Goal: Information Seeking & Learning: Learn about a topic

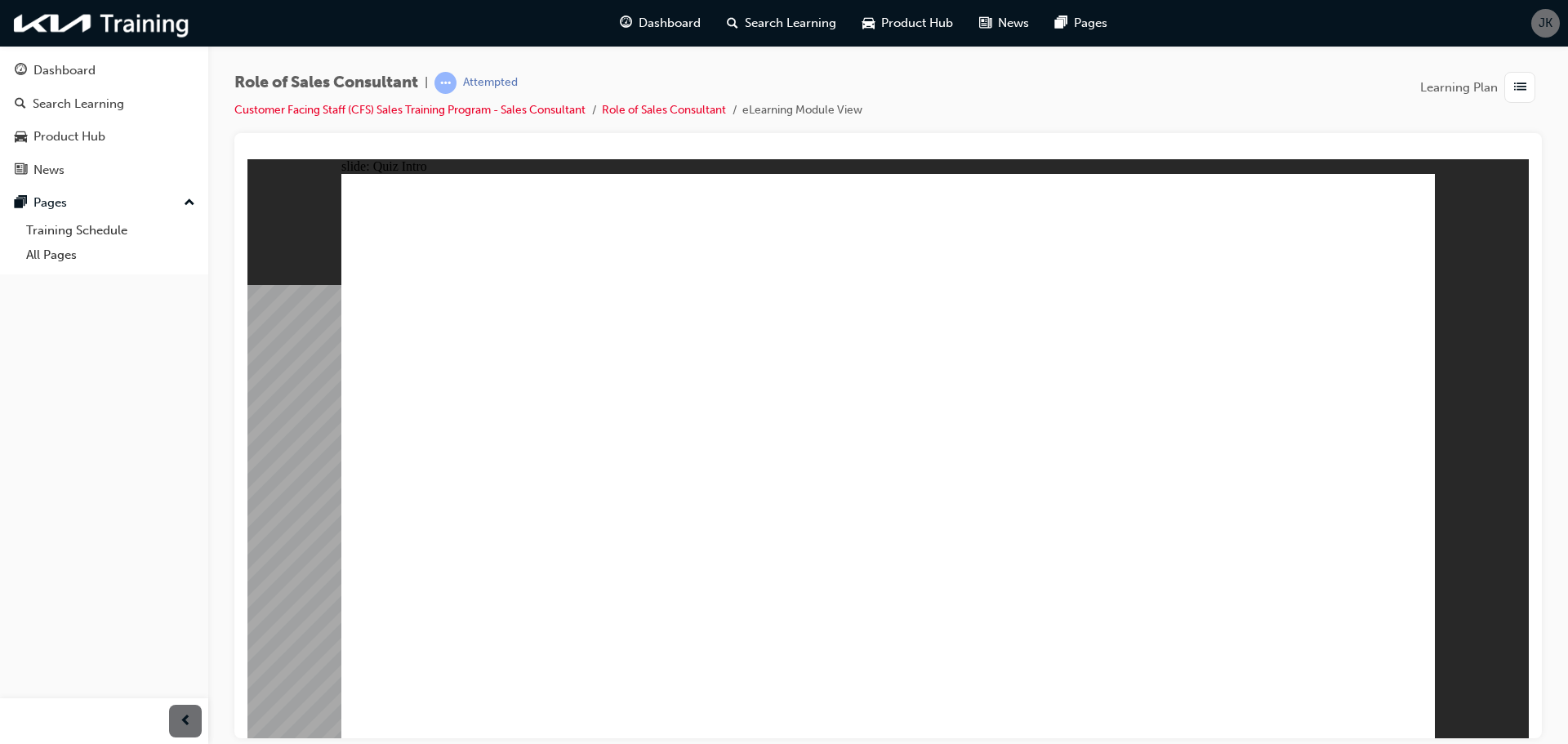
checkbox input "true"
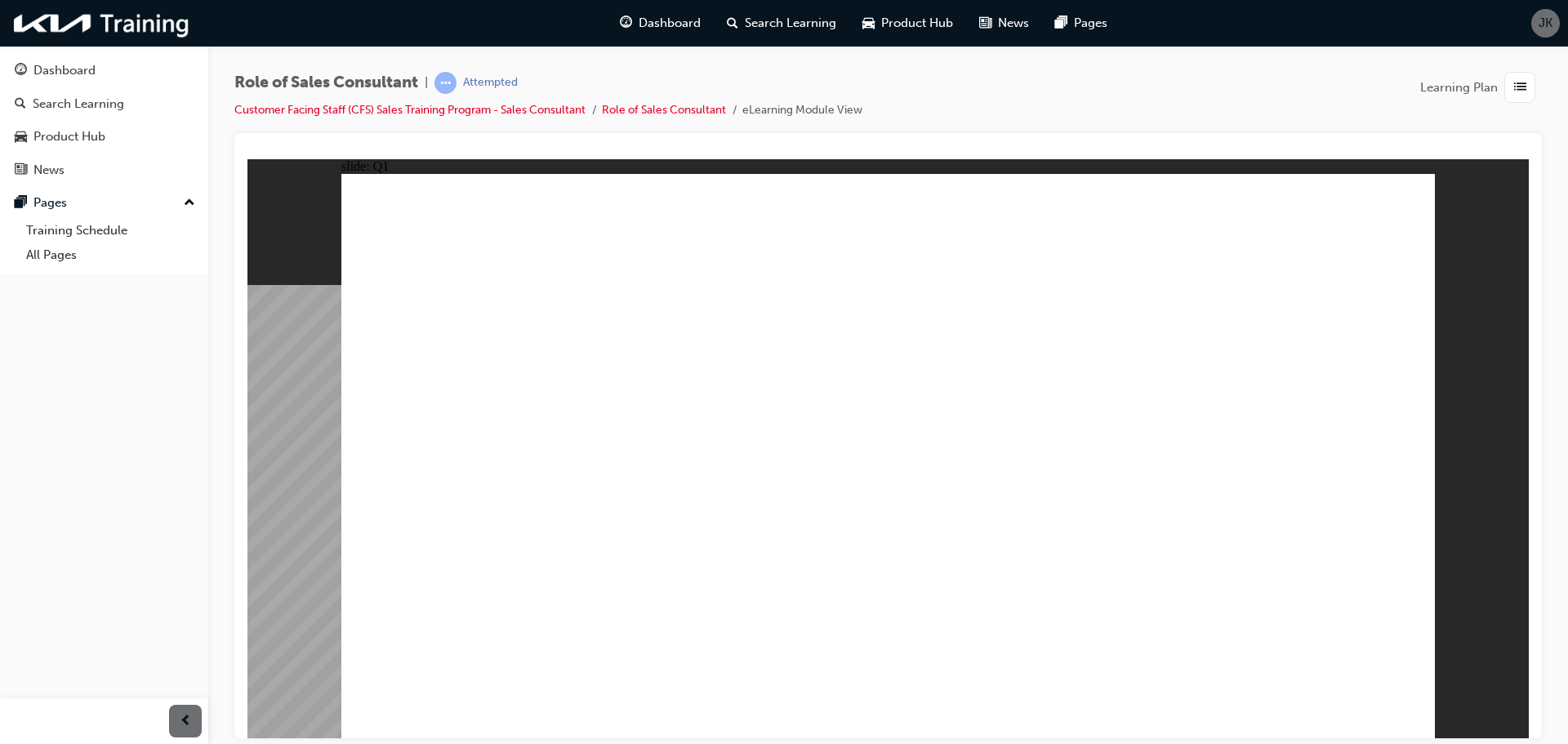
checkbox input "true"
radio input "true"
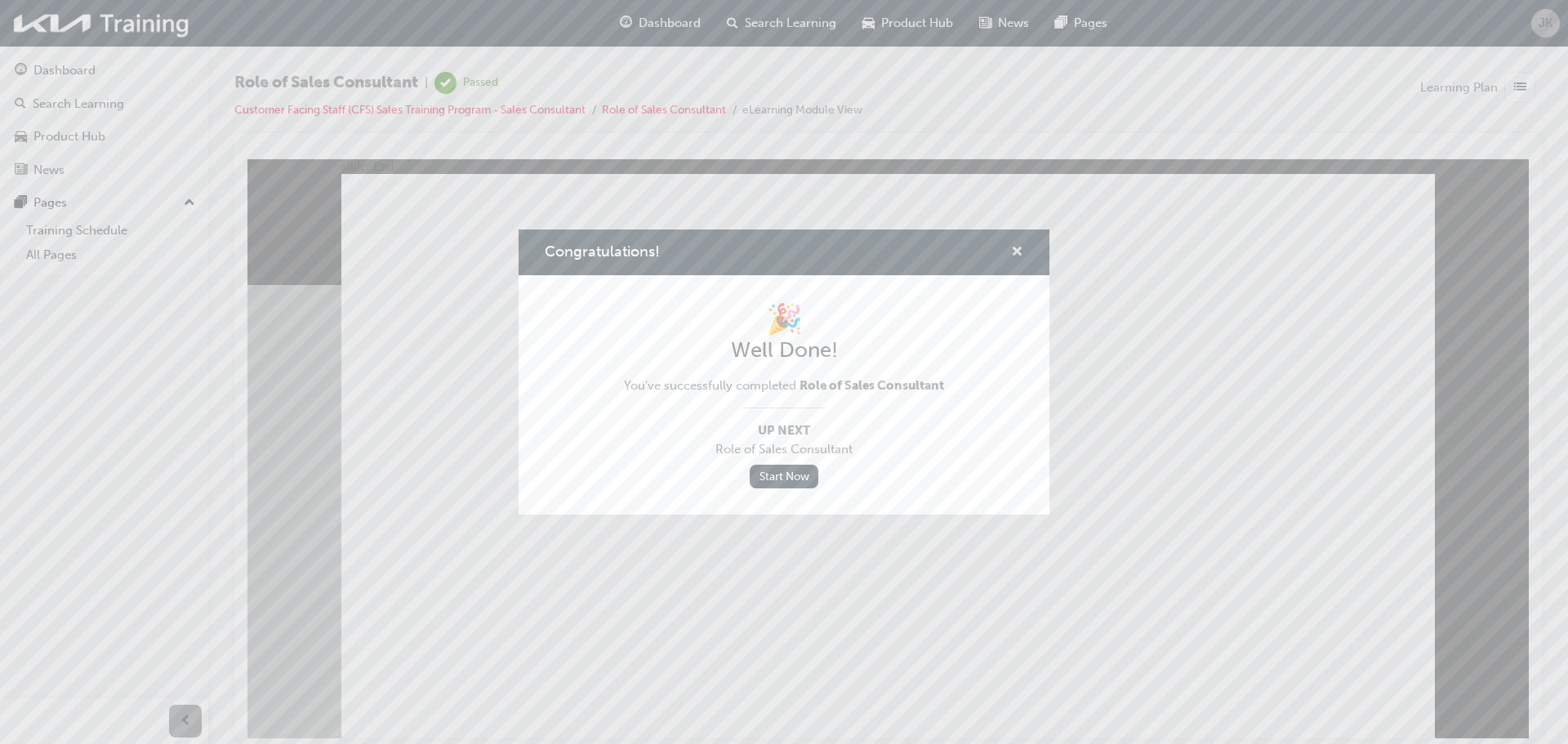
click at [1016, 254] on span "cross-icon" at bounding box center [1017, 253] width 12 height 15
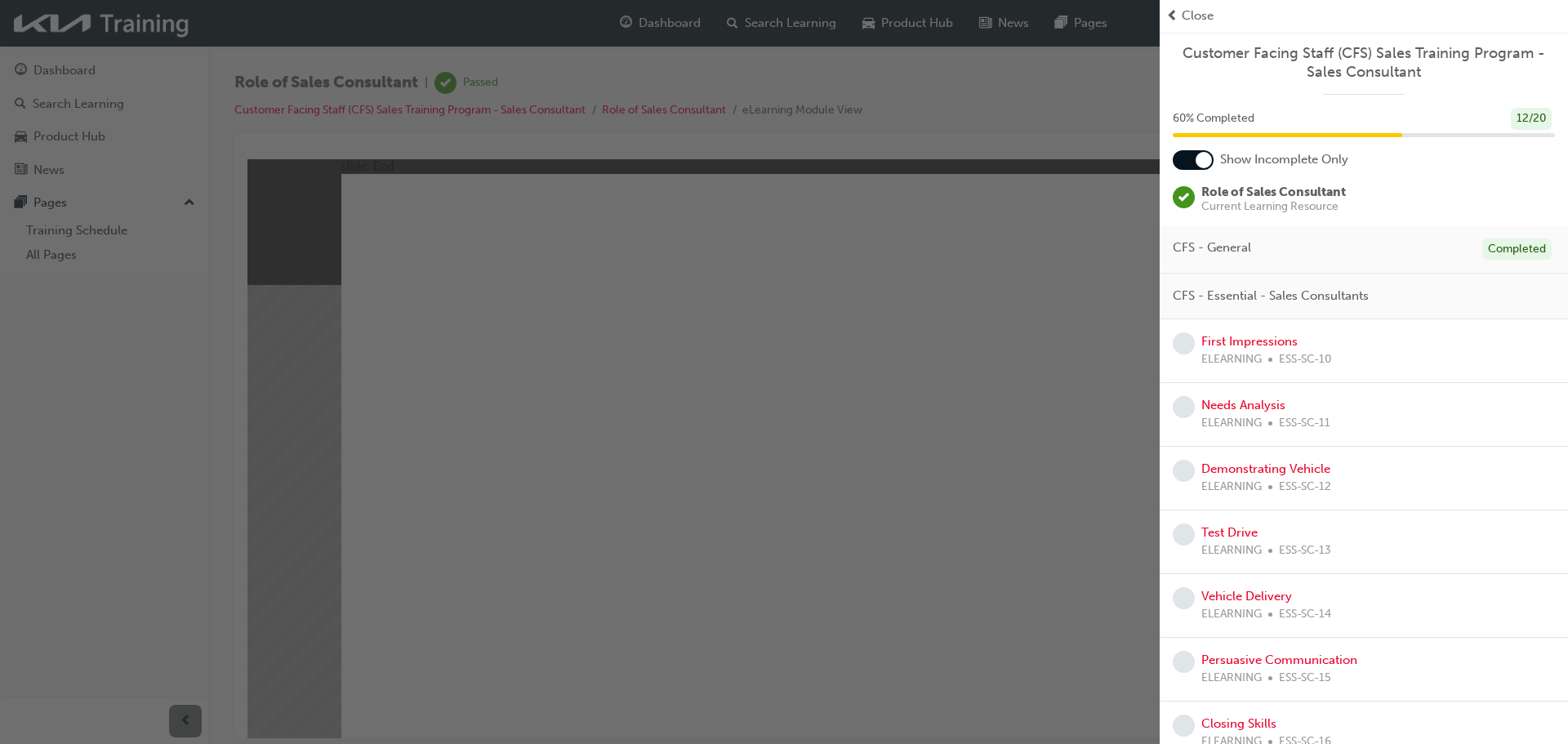
click at [1202, 15] on span "Close" at bounding box center [1198, 15] width 32 height 19
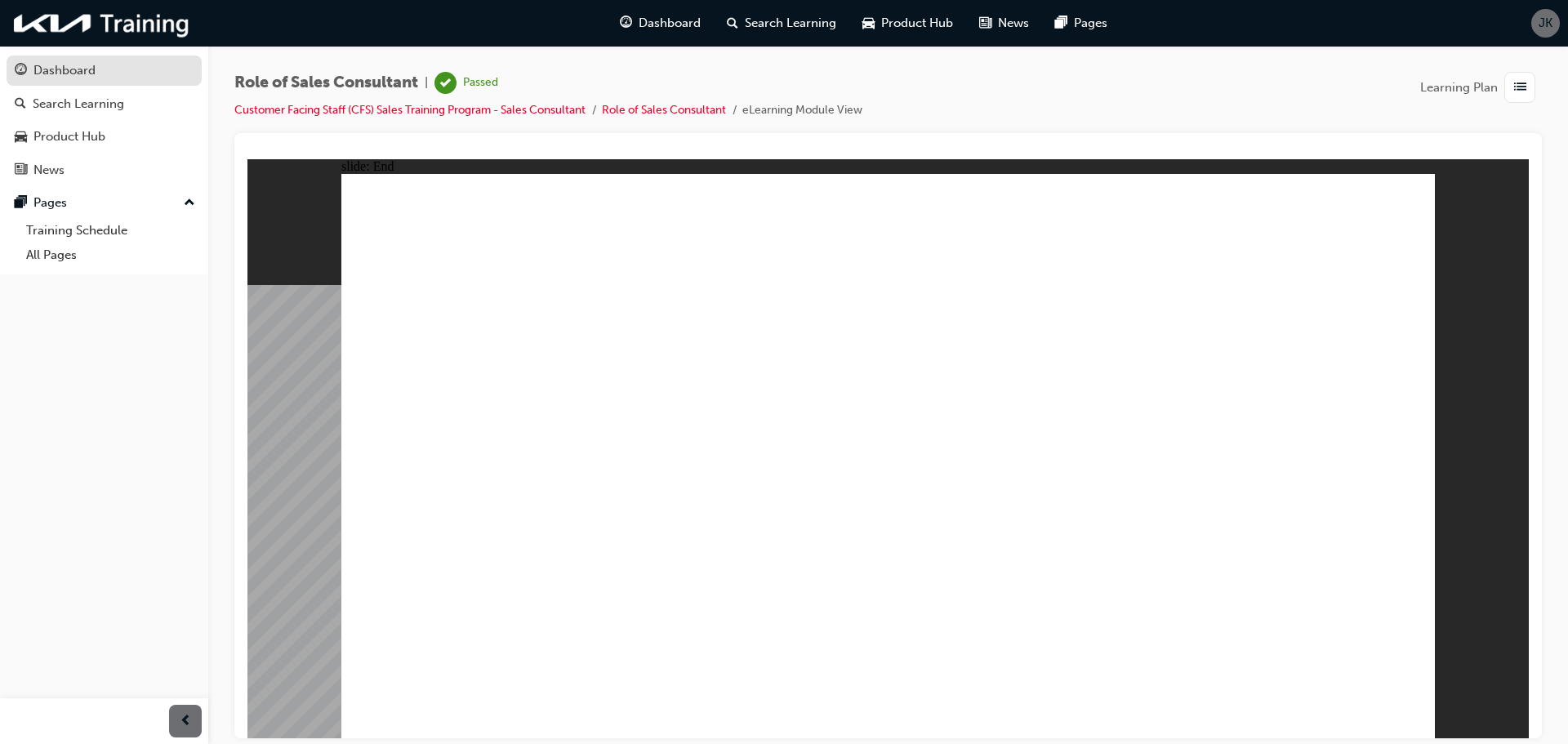
click at [72, 67] on div "Dashboard" at bounding box center [65, 70] width 62 height 19
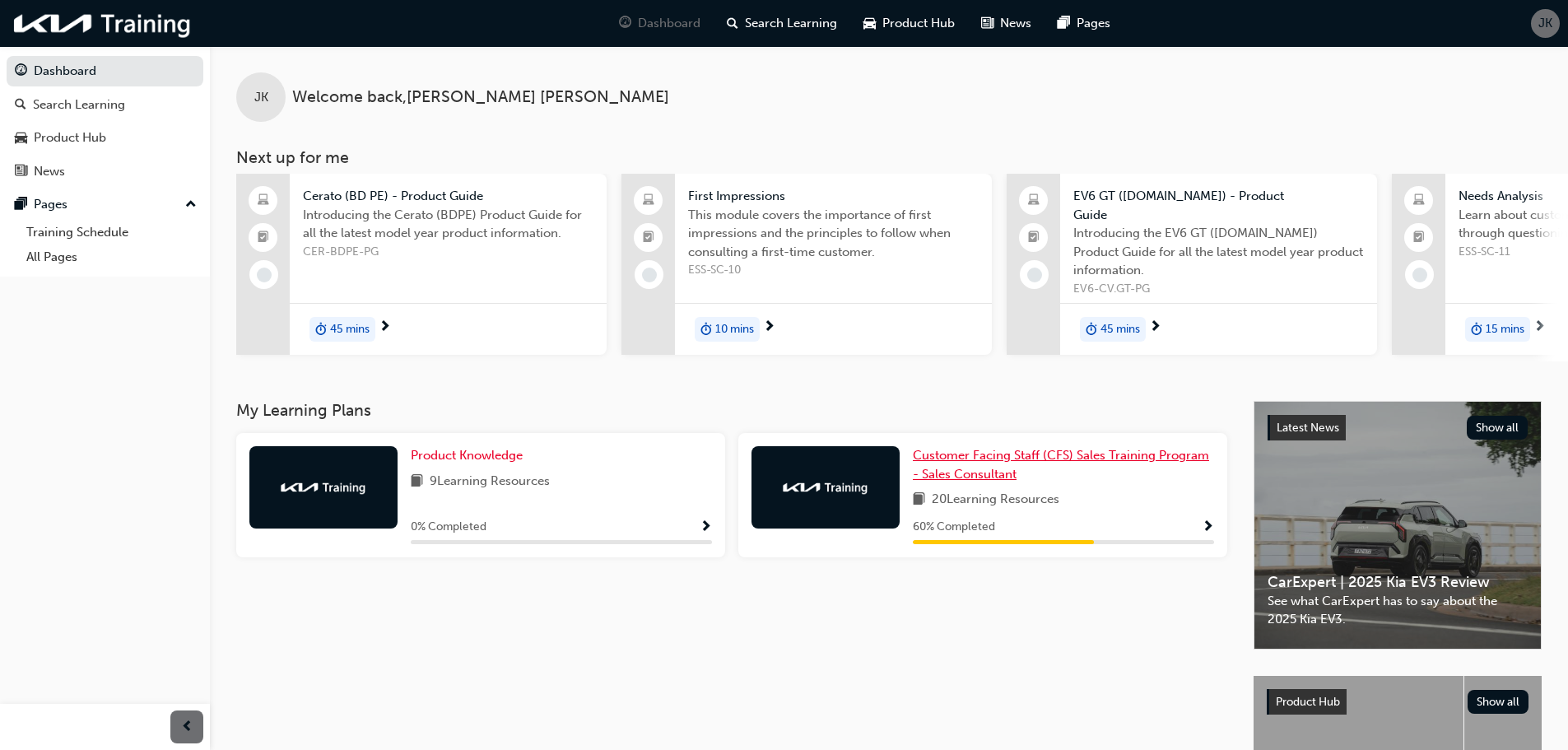
click at [960, 467] on span "Customer Facing Staff (CFS) Sales Training Program - Sales Consultant" at bounding box center [1061, 465] width 297 height 34
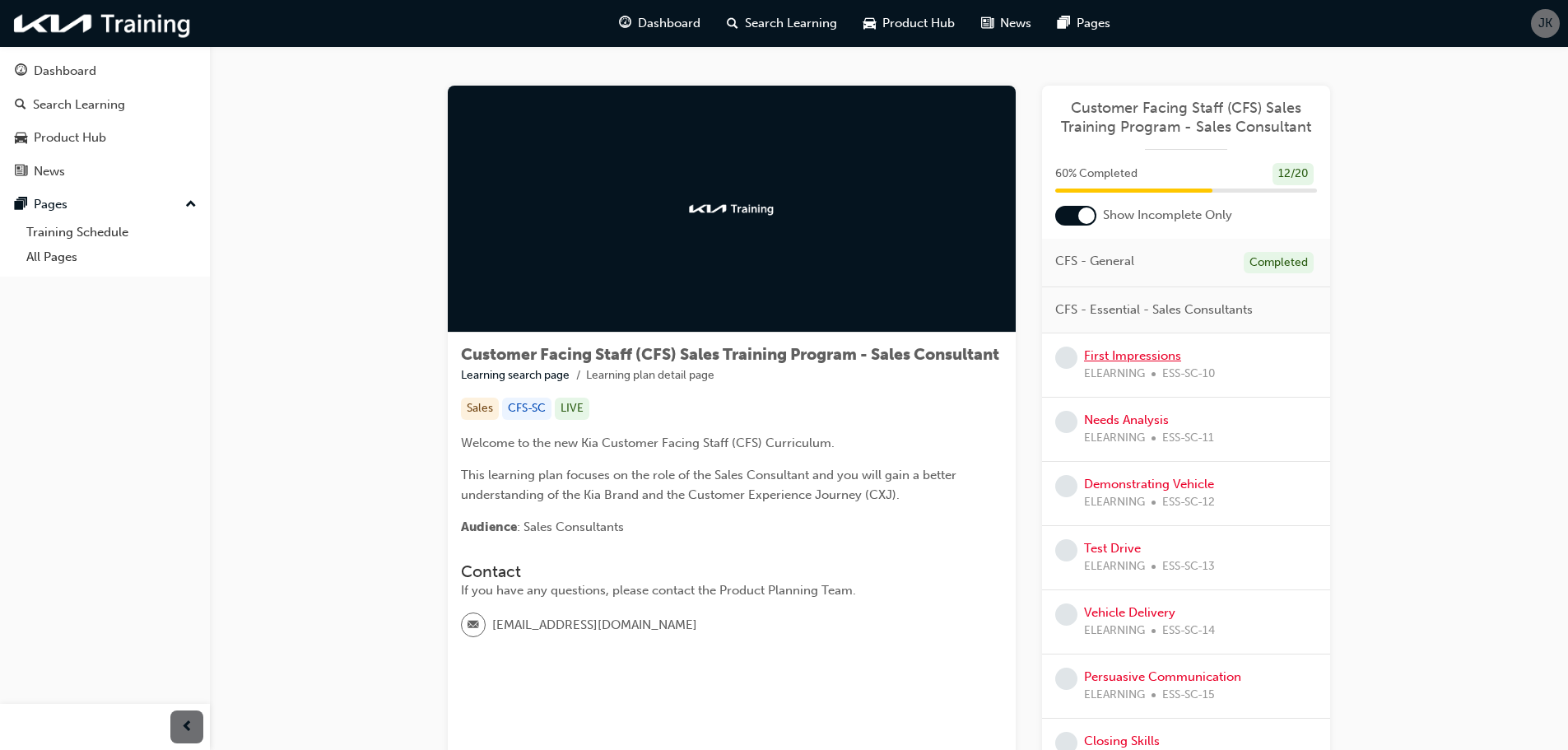
click at [1111, 353] on link "First Impressions" at bounding box center [1132, 355] width 97 height 15
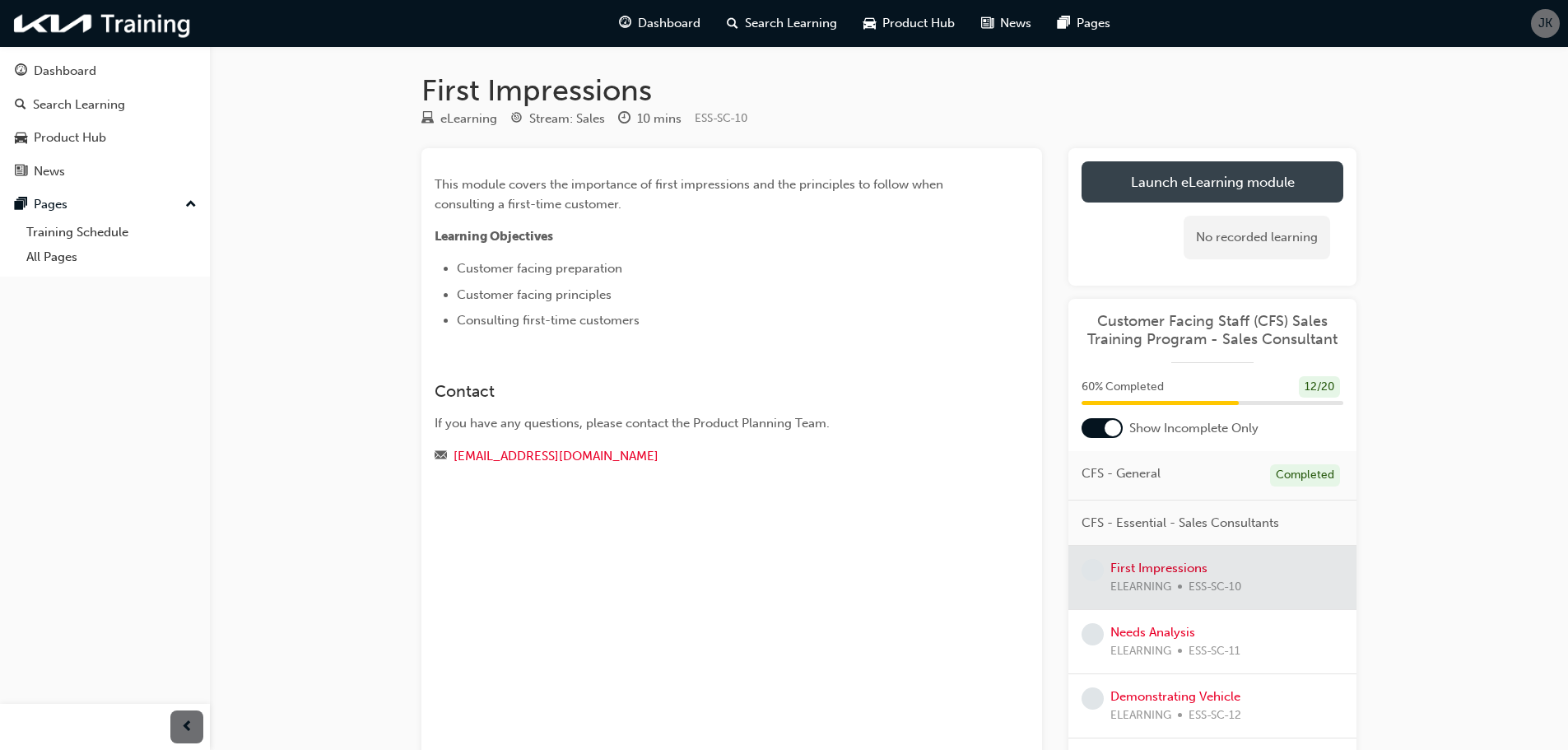
click at [1155, 187] on link "Launch eLearning module" at bounding box center [1213, 182] width 262 height 41
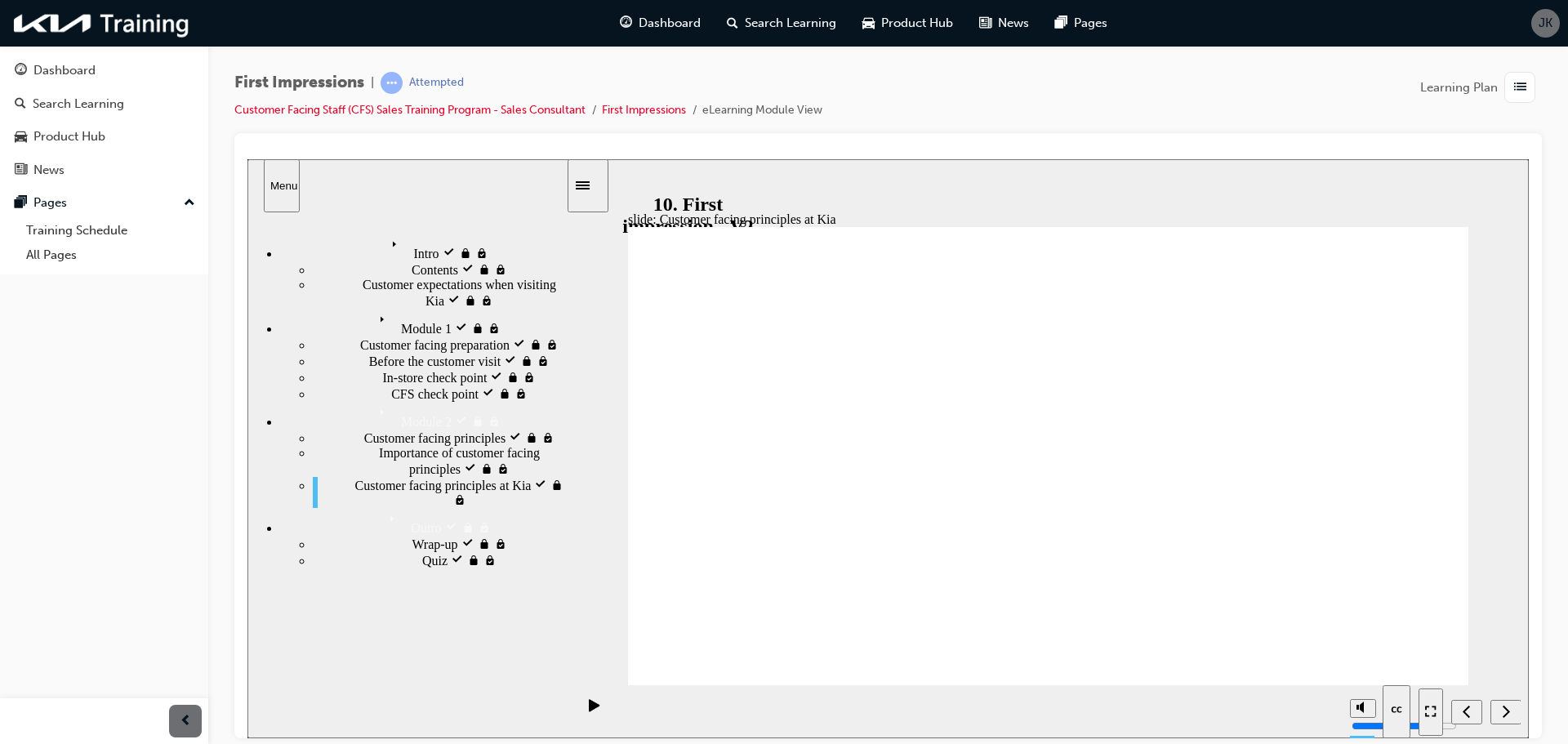
radio input "true"
drag, startPoint x: 1360, startPoint y: 662, endPoint x: 1016, endPoint y: 521, distance: 371.8
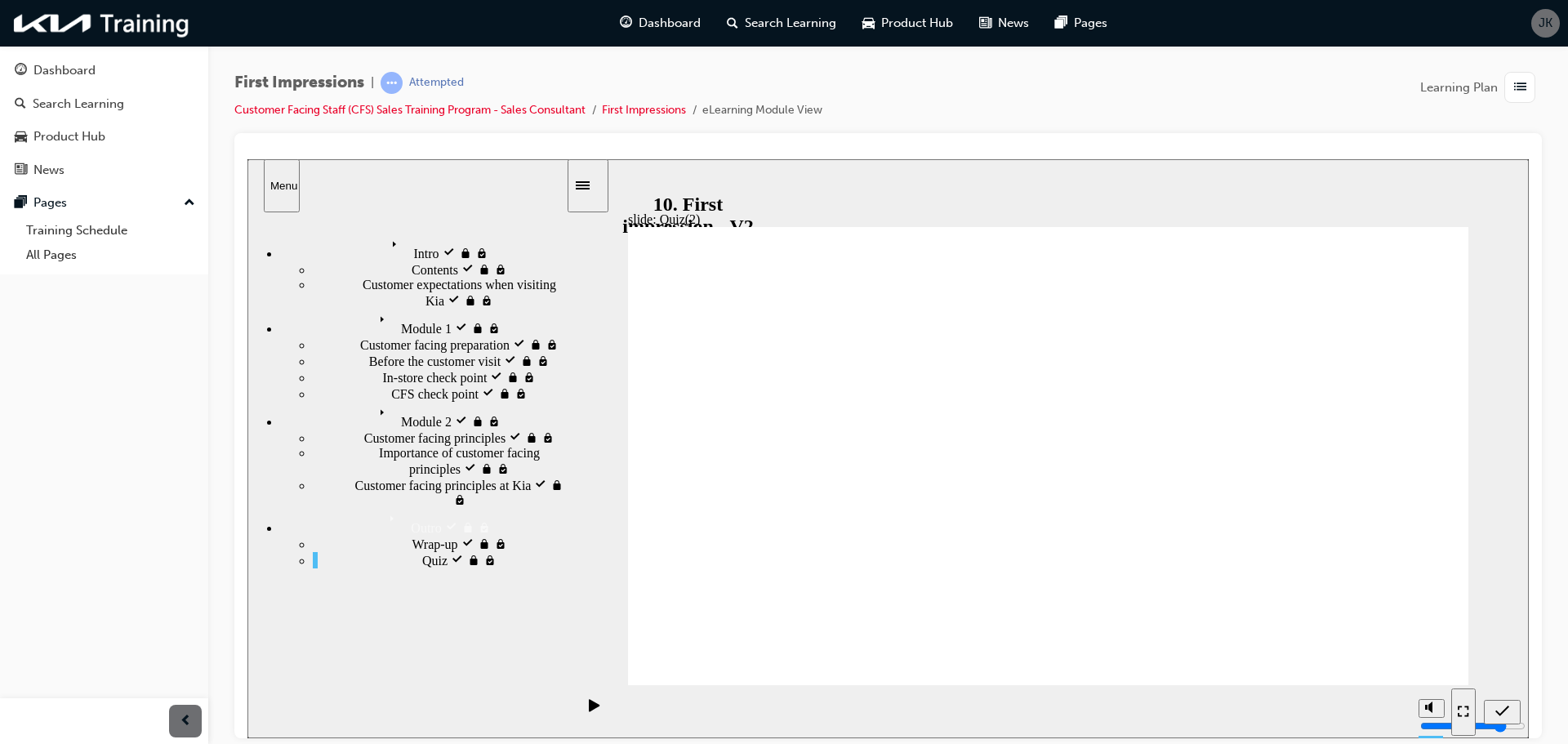
radio input "true"
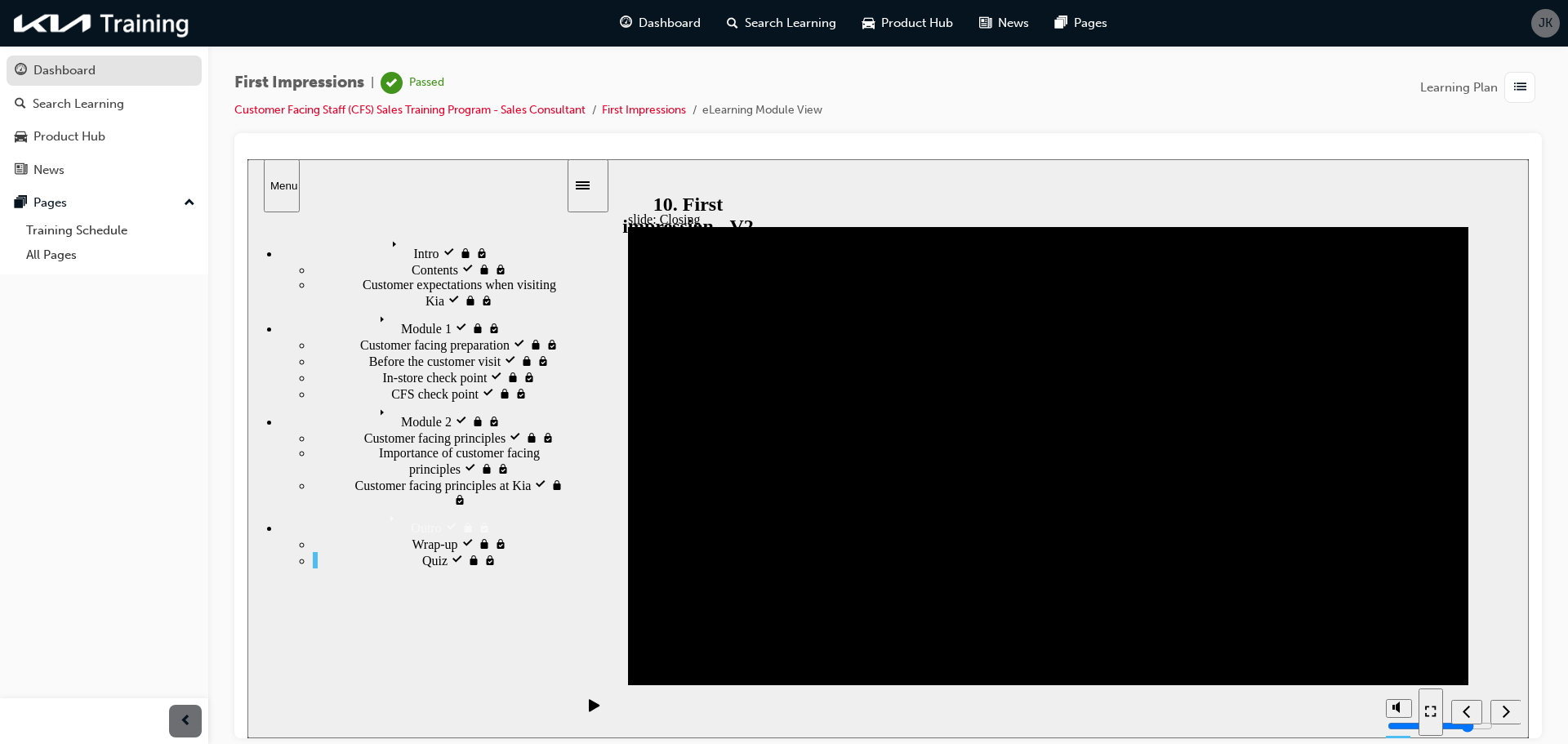
click at [56, 78] on div "Dashboard" at bounding box center [65, 70] width 62 height 19
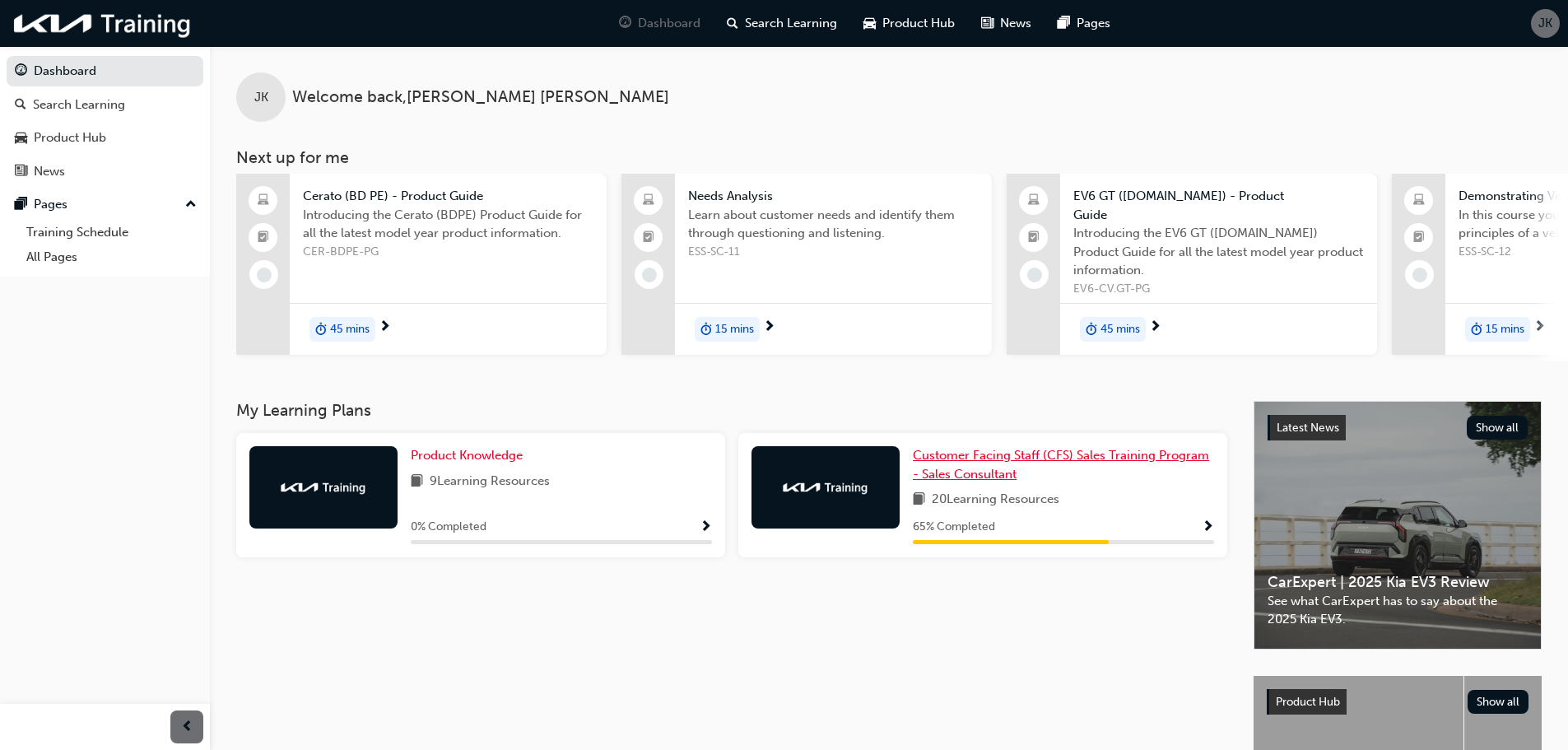
click at [1001, 448] on span "Customer Facing Staff (CFS) Sales Training Program - Sales Consultant" at bounding box center [1061, 465] width 297 height 34
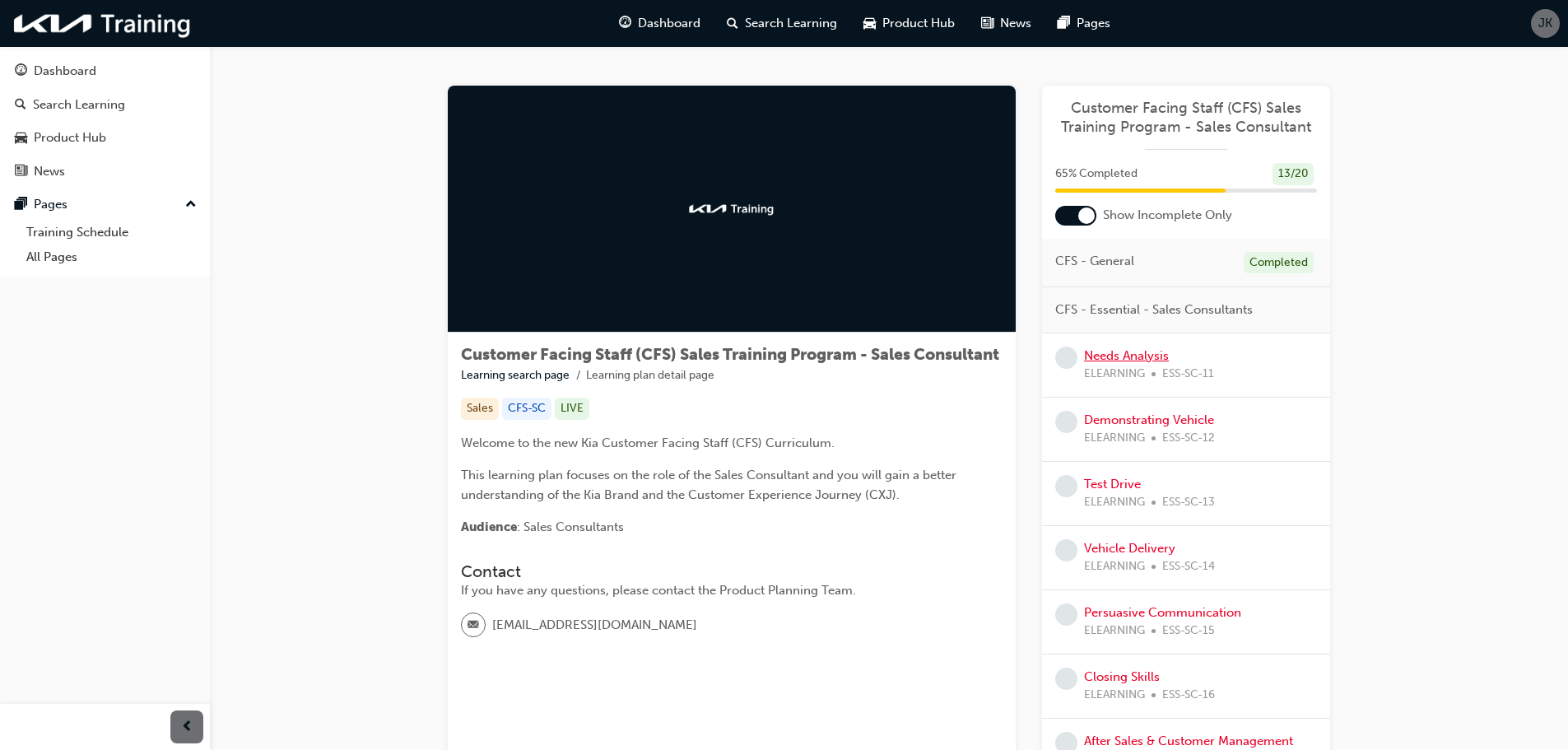
click at [1159, 360] on link "Needs Analysis" at bounding box center [1126, 355] width 85 height 15
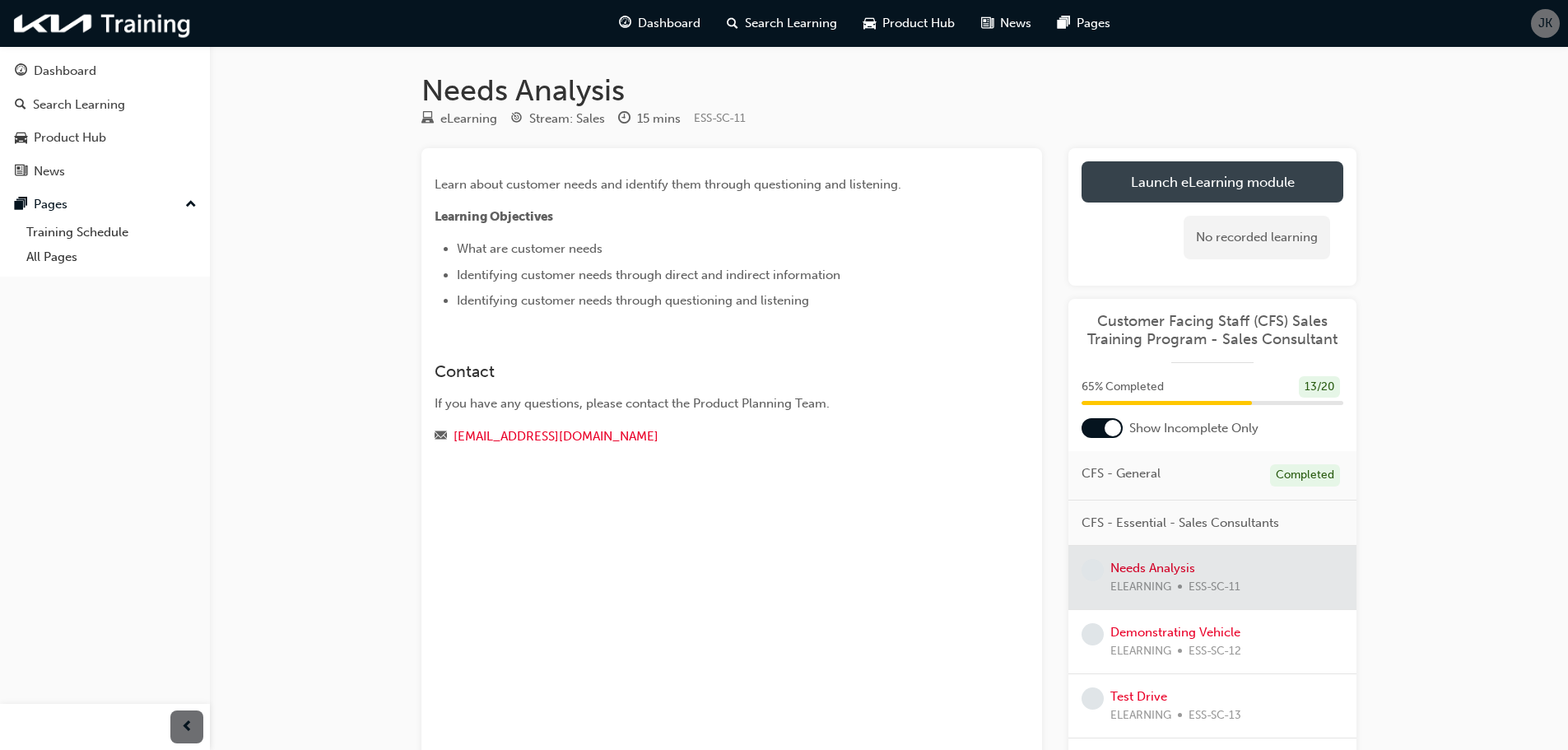
click at [1151, 166] on link "Launch eLearning module" at bounding box center [1213, 182] width 262 height 41
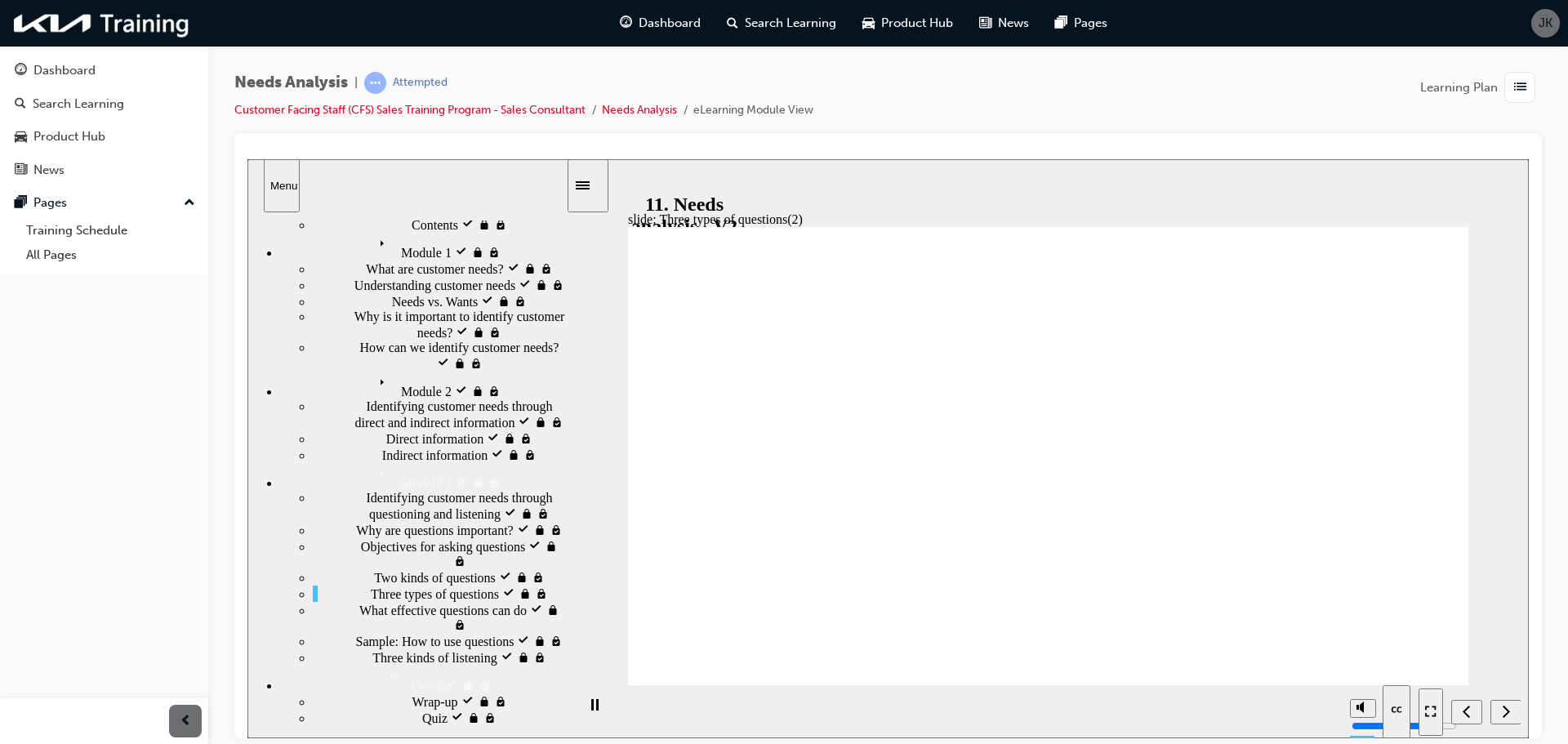
click at [123, 346] on div "Dashboard Search Learning Product Hub News Pages Pages Training Schedule All Pa…" at bounding box center [104, 352] width 209 height 703
drag, startPoint x: 755, startPoint y: 451, endPoint x: 910, endPoint y: 429, distance: 156.6
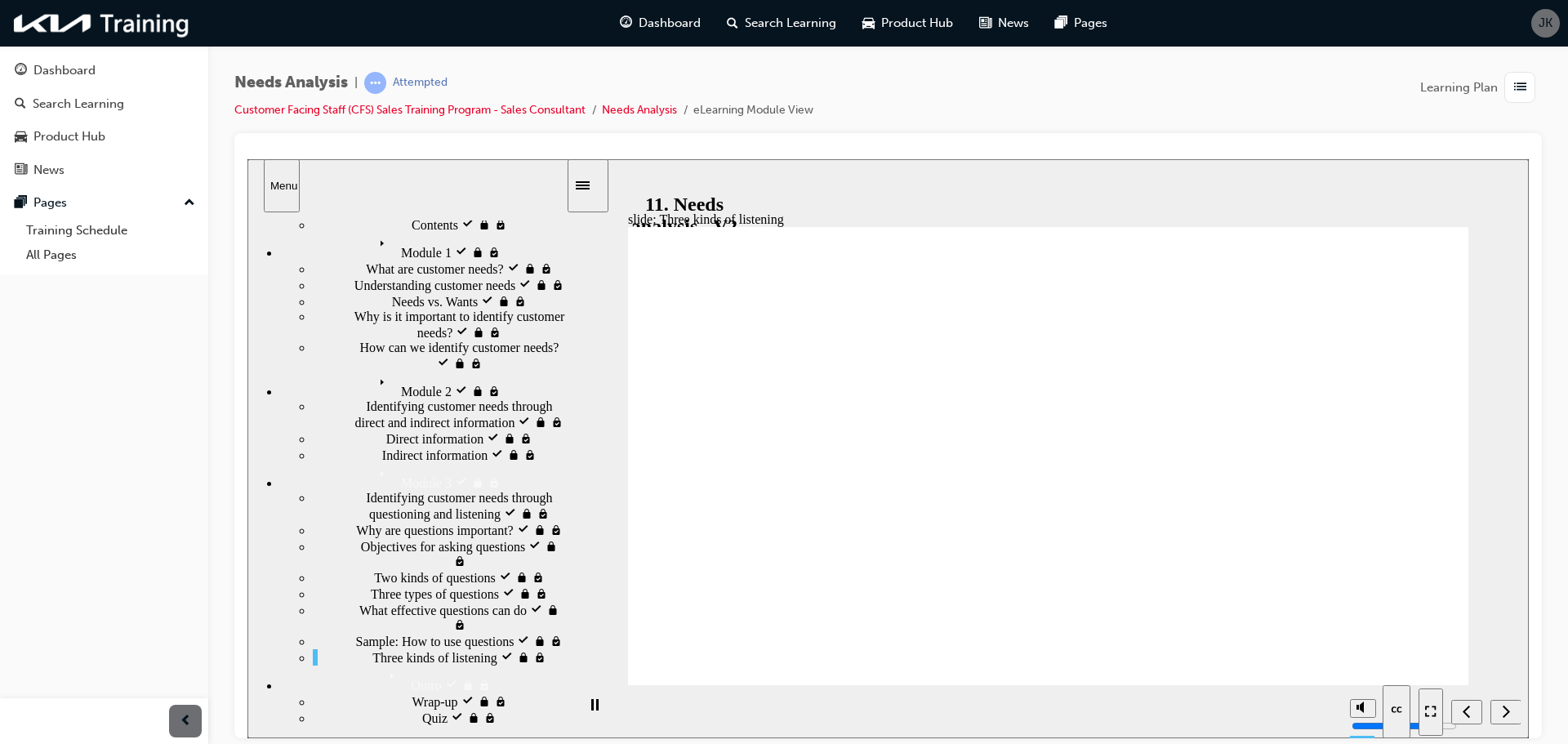
type input "4"
click at [1363, 666] on input "volume" at bounding box center [1404, 664] width 105 height 13
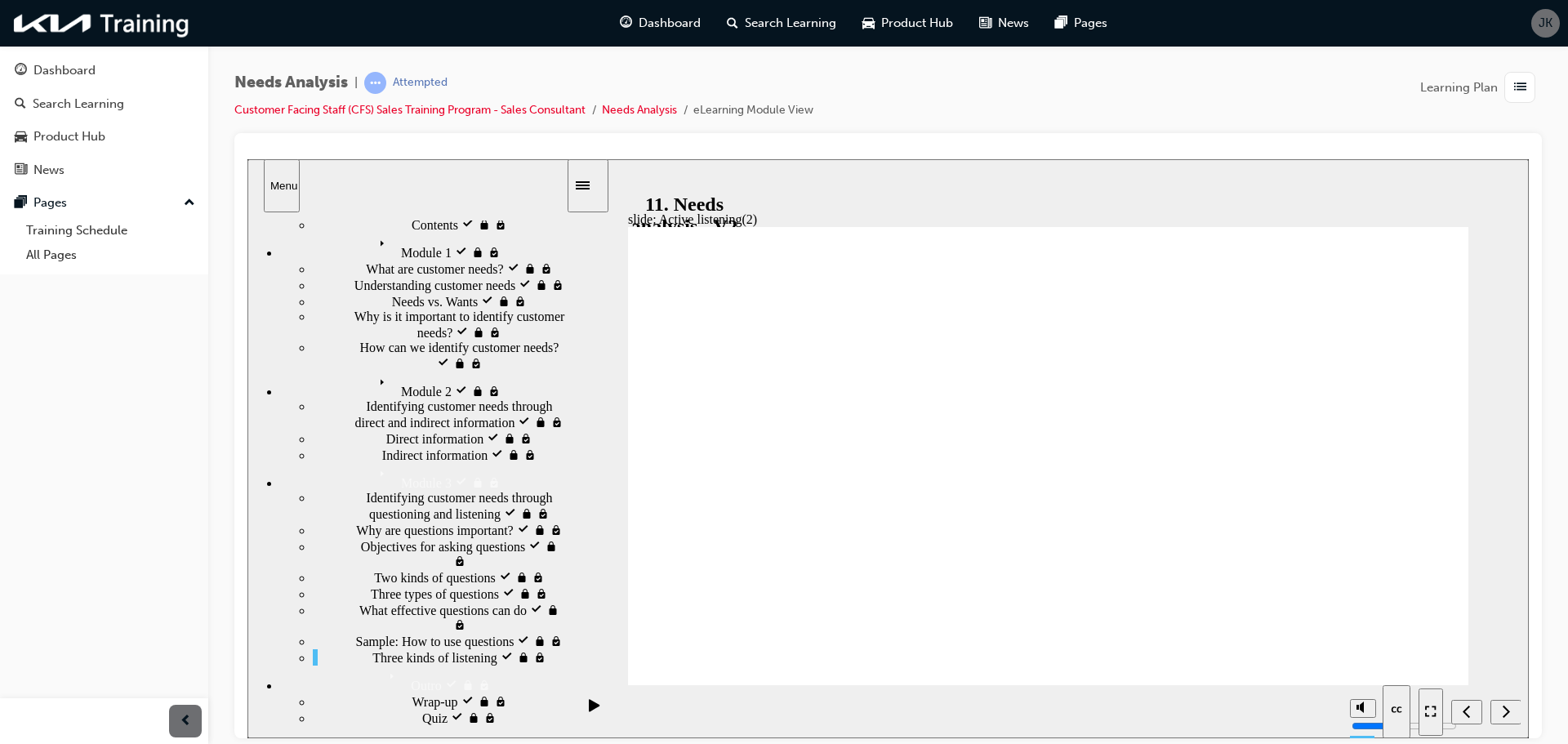
click at [1394, 709] on icon "Show captions (Ctrl+Alt+C)" at bounding box center [1397, 710] width 16 height 13
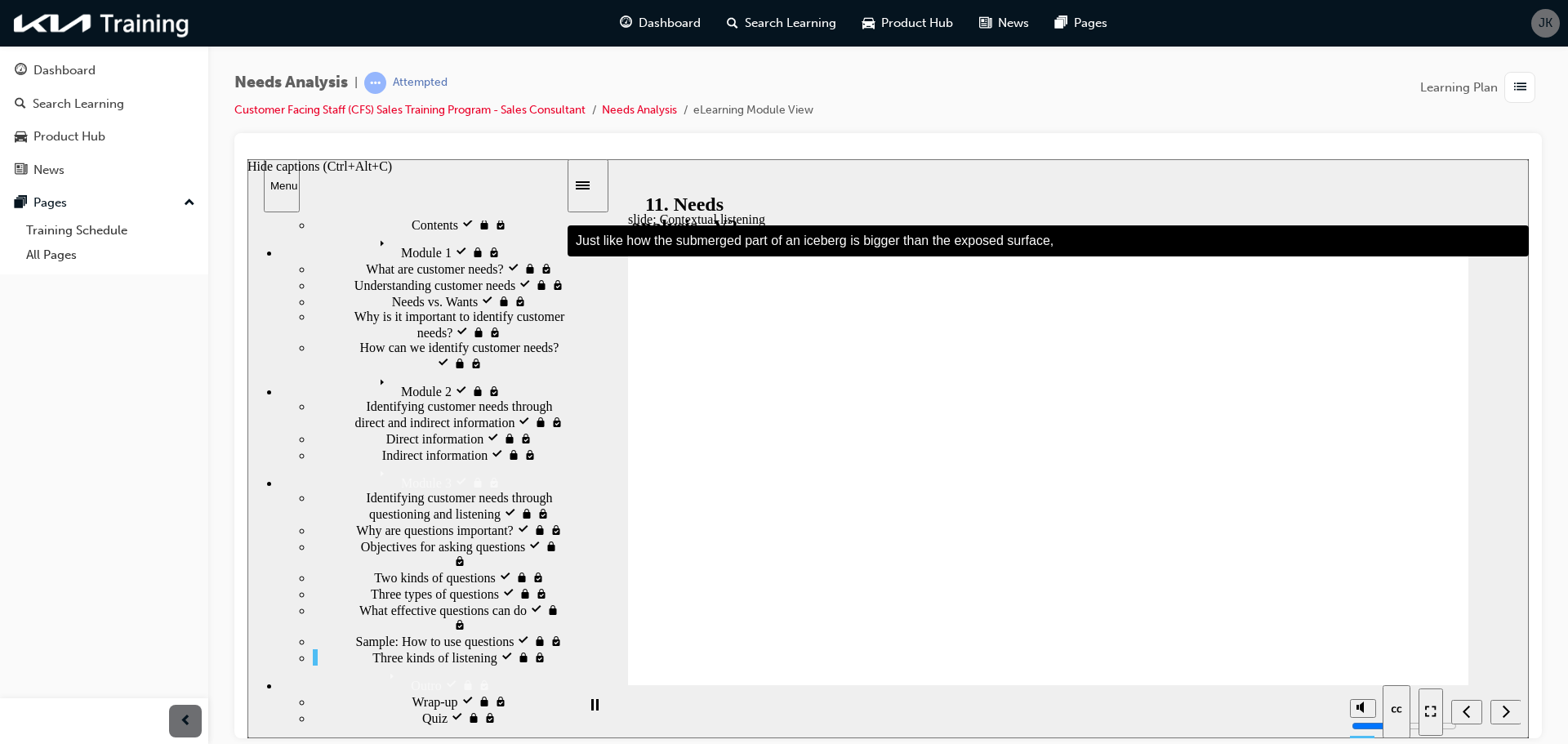
click at [1394, 709] on icon "Hide captions (Ctrl+Alt+C)" at bounding box center [1397, 710] width 16 height 13
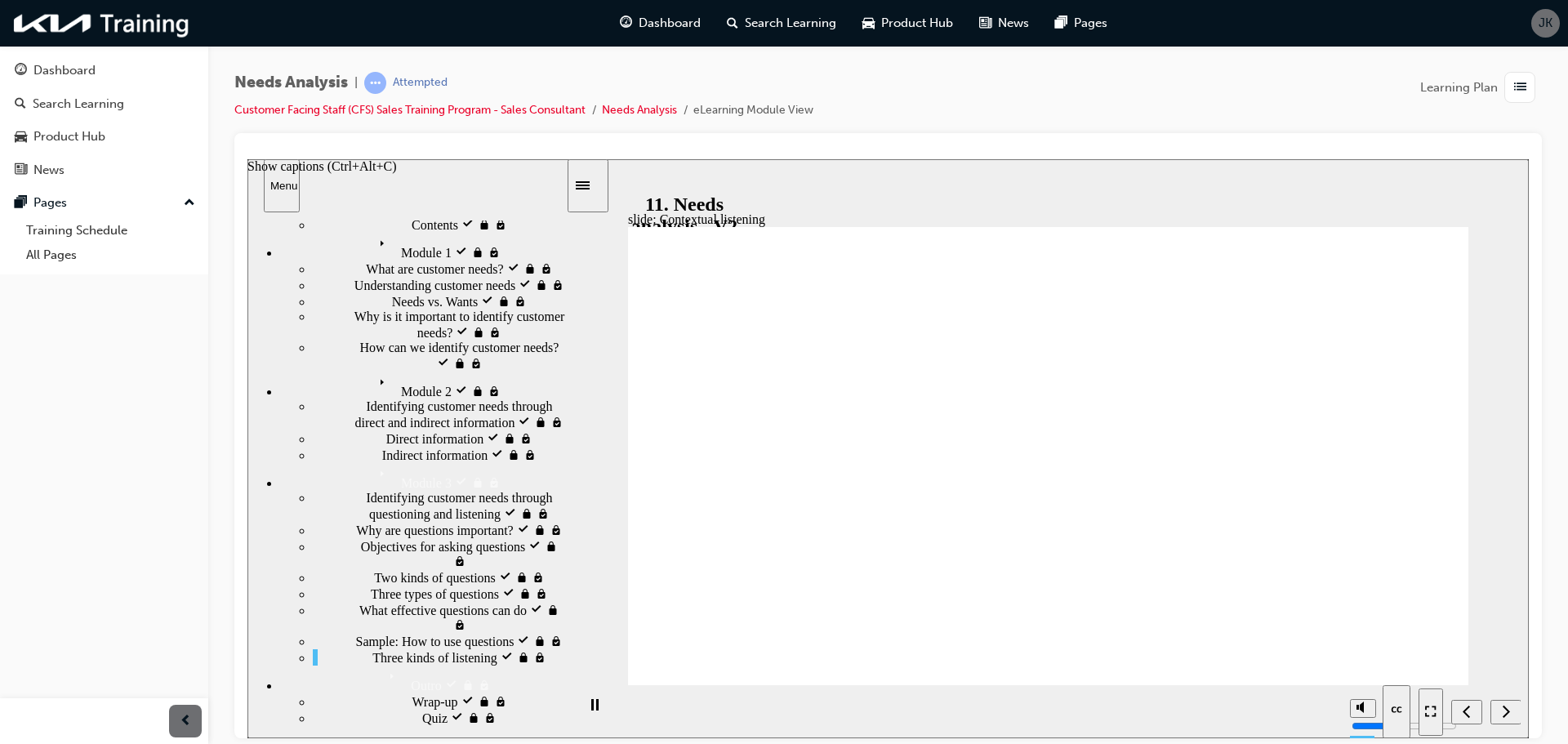
click at [1394, 709] on icon "Show captions (Ctrl+Alt+C)" at bounding box center [1397, 710] width 16 height 13
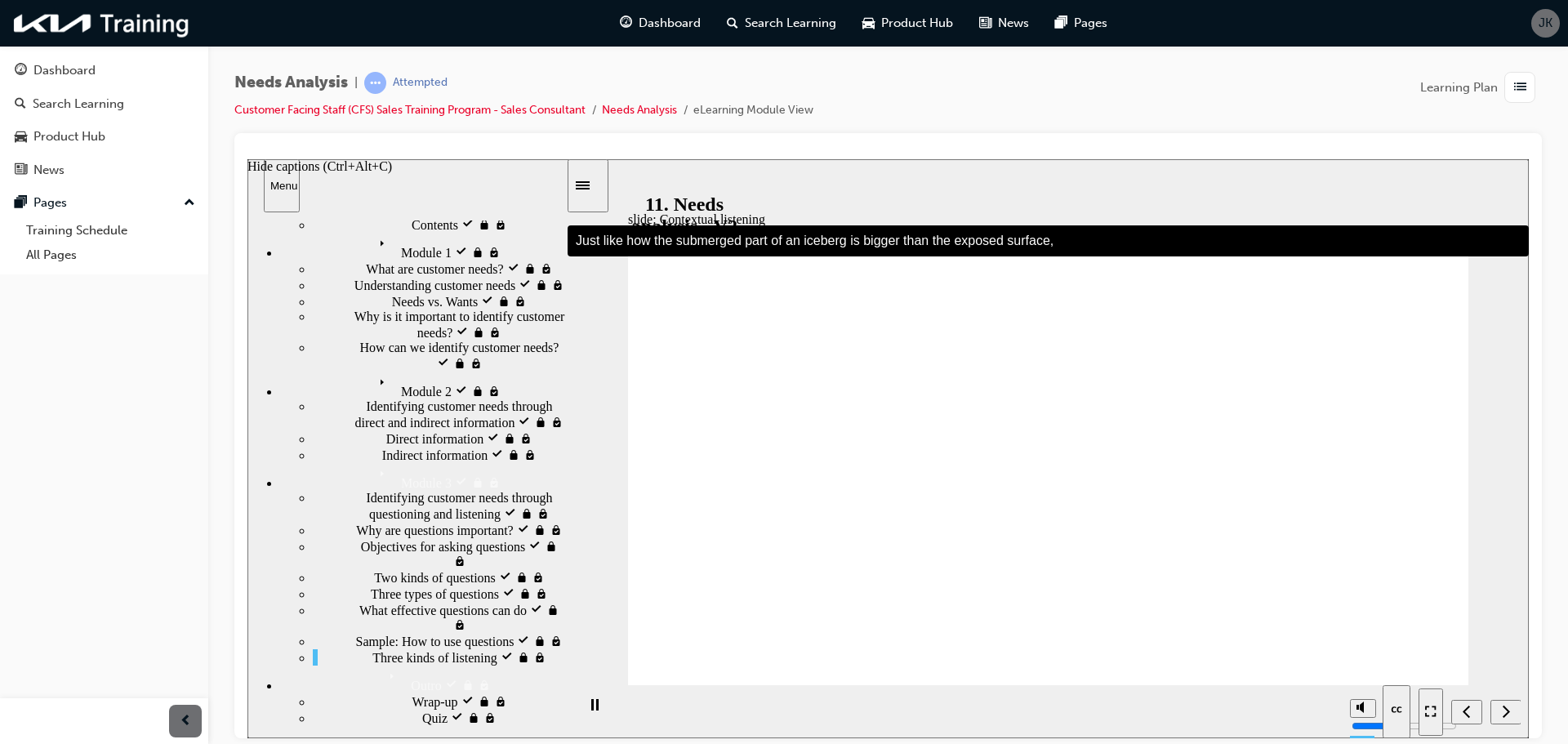
click at [1394, 709] on icon "Hide captions (Ctrl+Alt+C)" at bounding box center [1397, 710] width 16 height 13
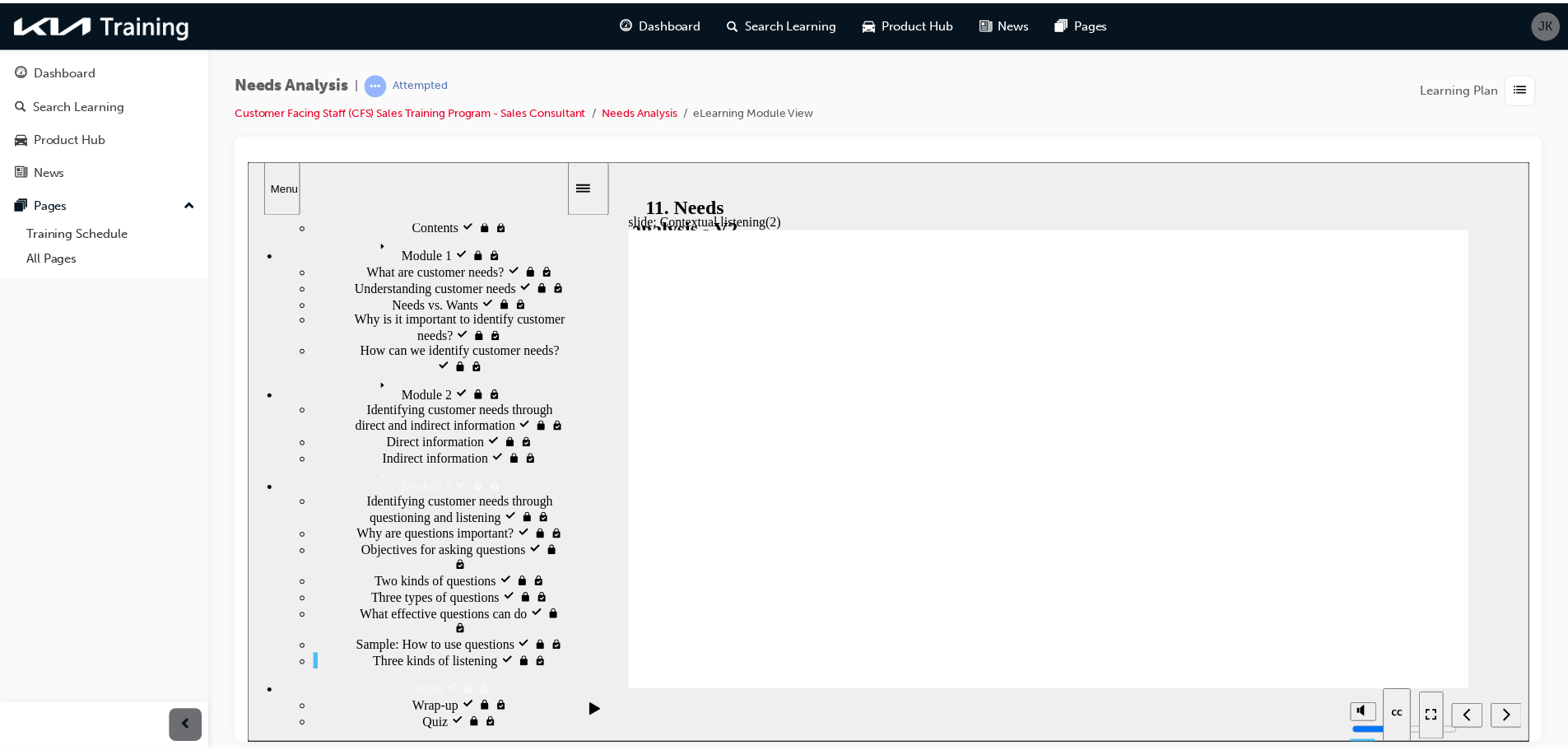
scroll to position [0, 0]
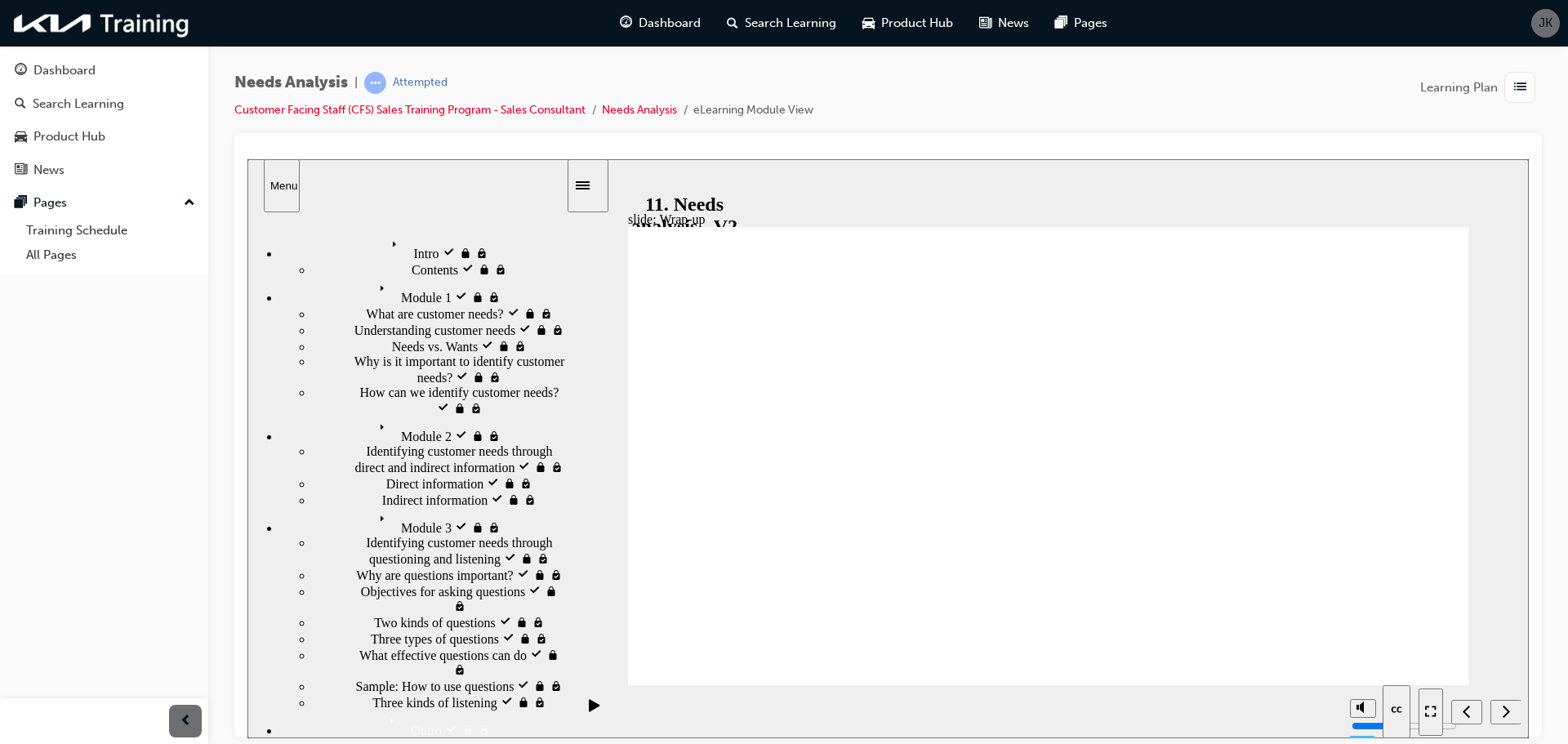
drag, startPoint x: 1328, startPoint y: 449, endPoint x: 1079, endPoint y: 512, distance: 256.8
drag, startPoint x: 1043, startPoint y: 524, endPoint x: 887, endPoint y: 529, distance: 156.1
drag, startPoint x: 1233, startPoint y: 521, endPoint x: 963, endPoint y: 523, distance: 270.0
drag, startPoint x: 1091, startPoint y: 523, endPoint x: 831, endPoint y: 506, distance: 260.6
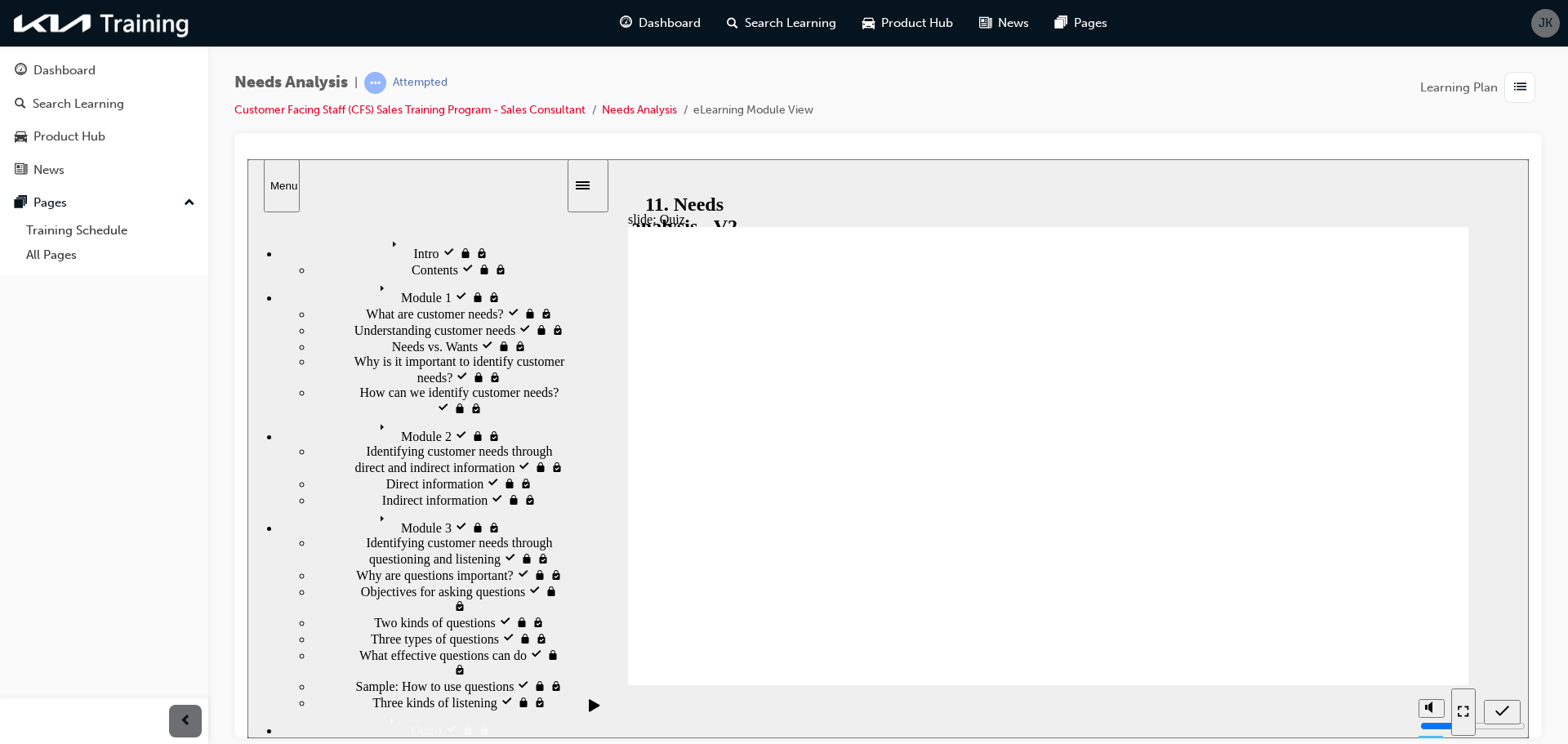
drag, startPoint x: 1298, startPoint y: 431, endPoint x: 1009, endPoint y: 502, distance: 297.6
radio input "true"
drag, startPoint x: 1411, startPoint y: 664, endPoint x: 1122, endPoint y: 535, distance: 316.5
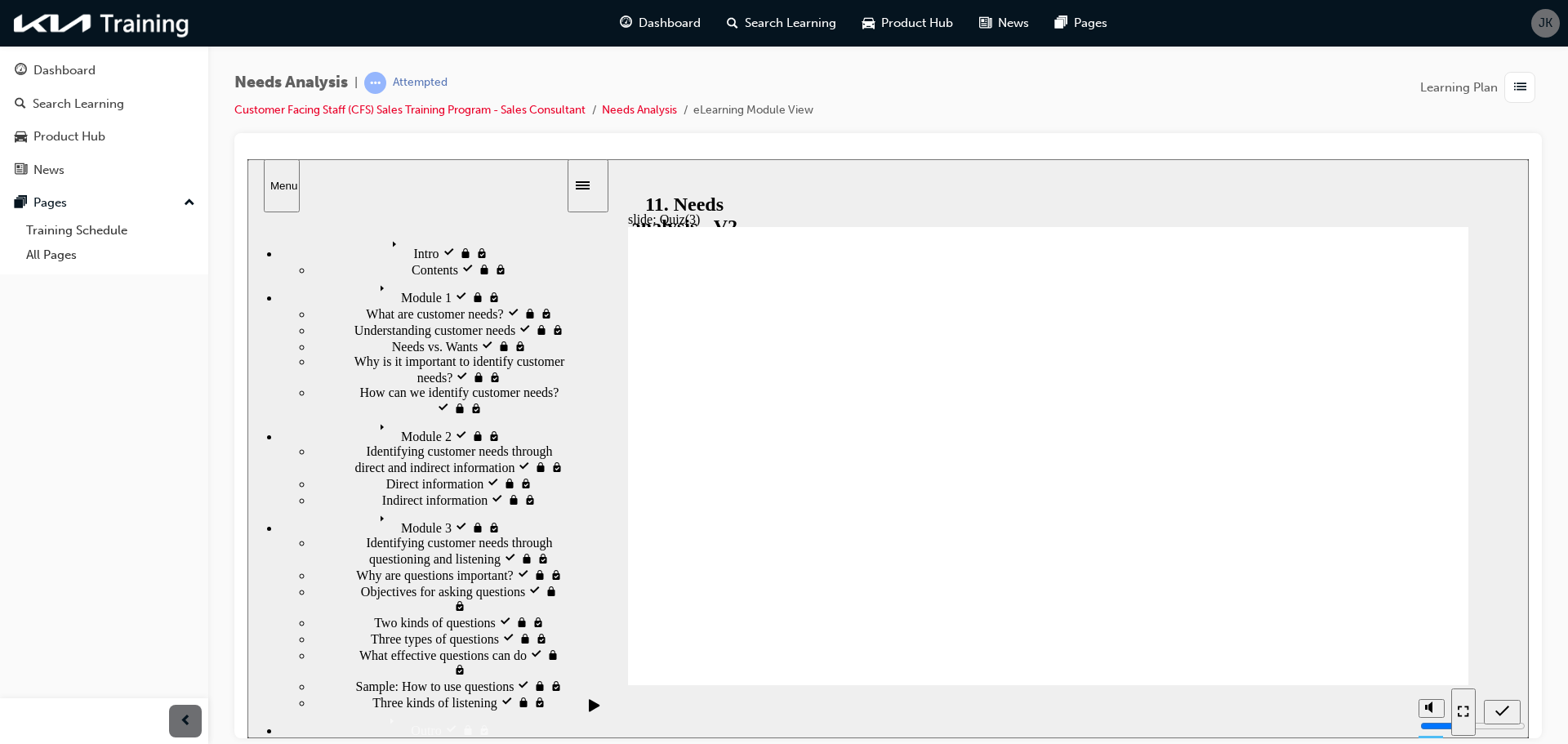
radio input "true"
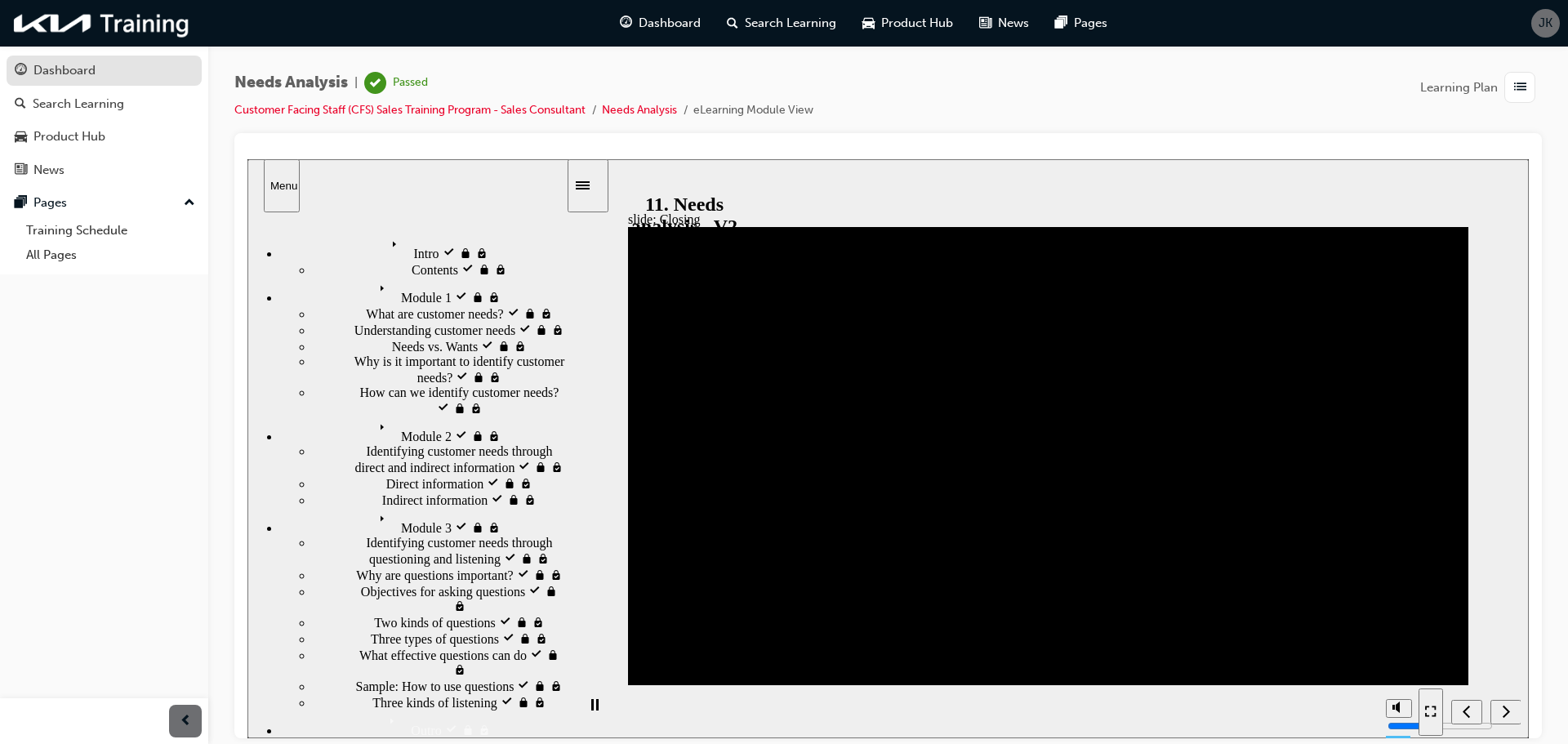
click at [28, 76] on div "Dashboard" at bounding box center [104, 70] width 179 height 20
